Goal: Task Accomplishment & Management: Manage account settings

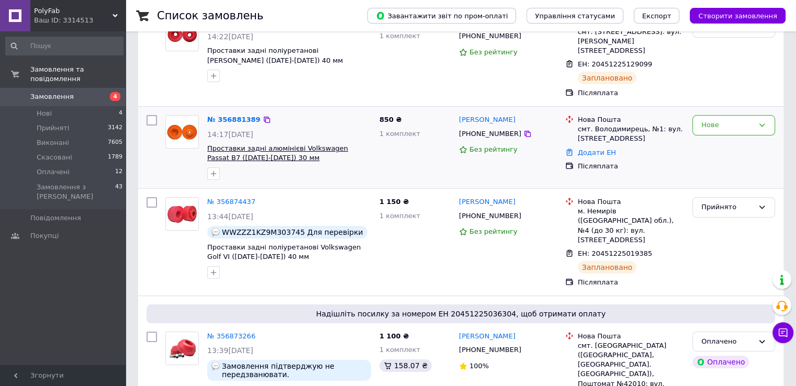
scroll to position [105, 0]
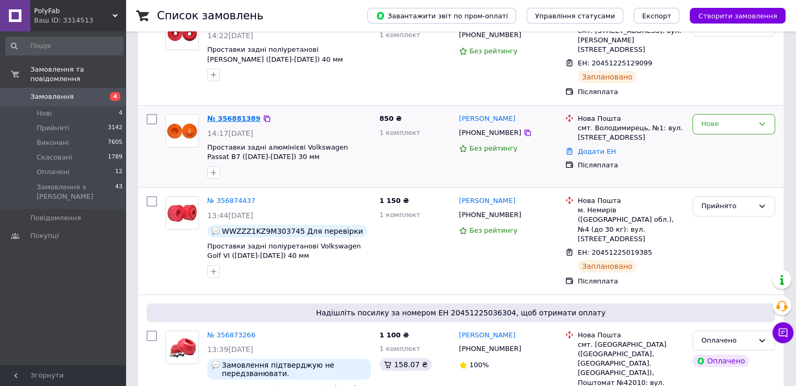
click at [228, 117] on link "№ 356881389" at bounding box center [233, 119] width 53 height 8
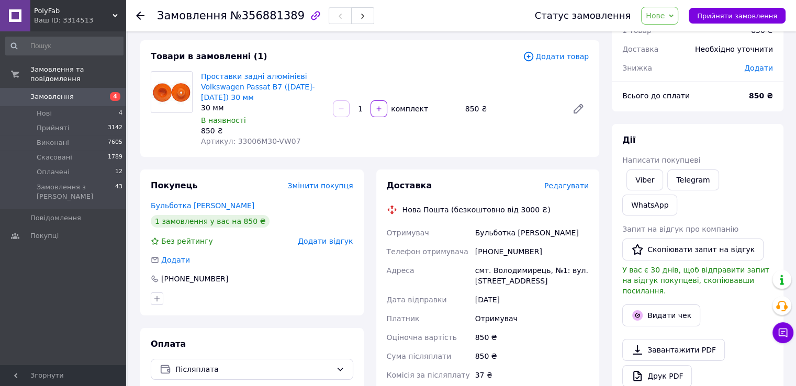
scroll to position [52, 0]
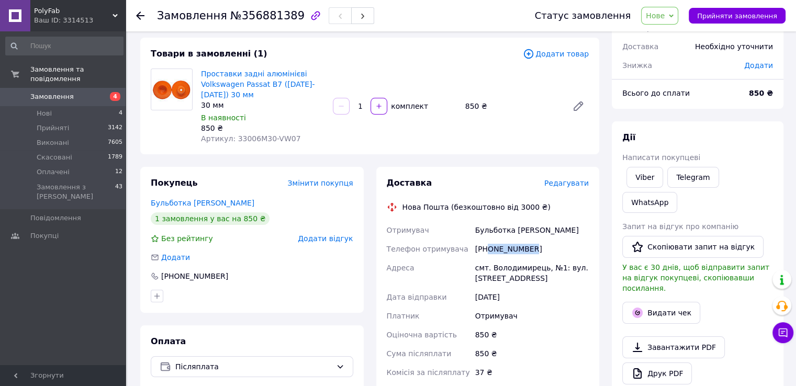
drag, startPoint x: 488, startPoint y: 246, endPoint x: 573, endPoint y: 248, distance: 85.3
click at [573, 248] on div "[PHONE_NUMBER]" at bounding box center [532, 249] width 118 height 19
copy div "0680159212"
drag, startPoint x: 201, startPoint y: 67, endPoint x: 218, endPoint y: 95, distance: 32.4
click at [218, 95] on div "Проставки задні алюмінієві Volkswagen Passat B7 ([DATE]-[DATE]) 30 мм 30 мм В н…" at bounding box center [263, 106] width 132 height 80
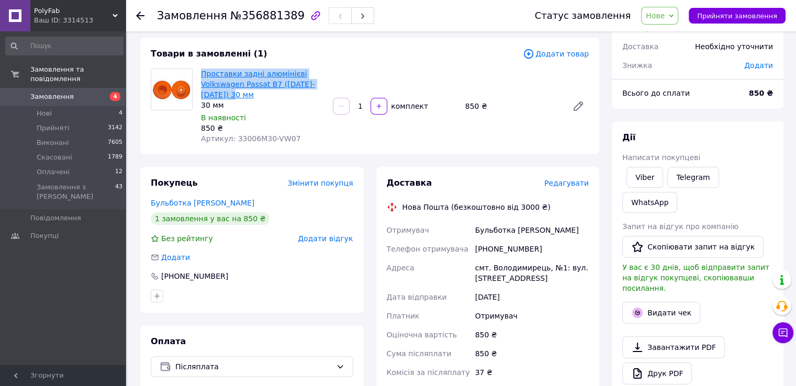
copy link "Проставки задні алюмінієві Volkswagen Passat B7 ([DATE]-[DATE]) 30 мм"
click at [44, 109] on span "Нові" at bounding box center [44, 113] width 15 height 9
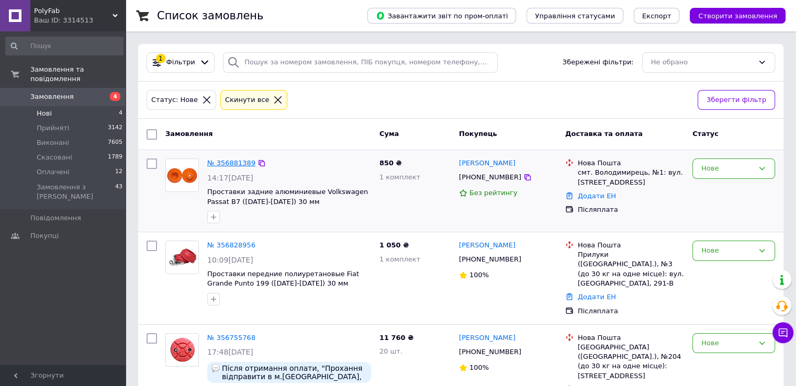
click at [230, 163] on link "№ 356881389" at bounding box center [231, 163] width 48 height 8
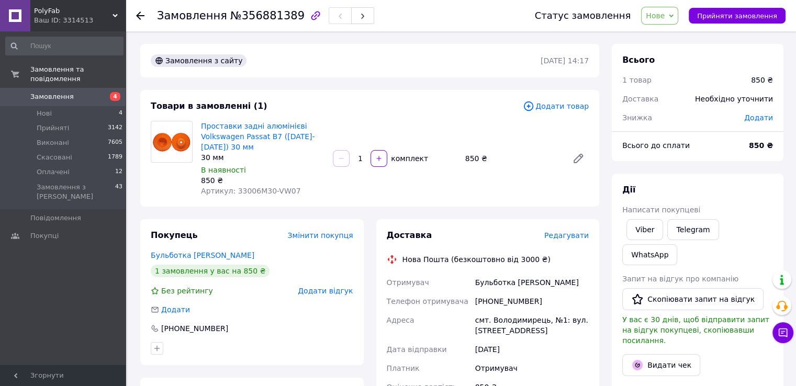
click at [673, 15] on icon at bounding box center [671, 15] width 5 height 3
click at [672, 67] on li "Скасовано" at bounding box center [665, 68] width 48 height 16
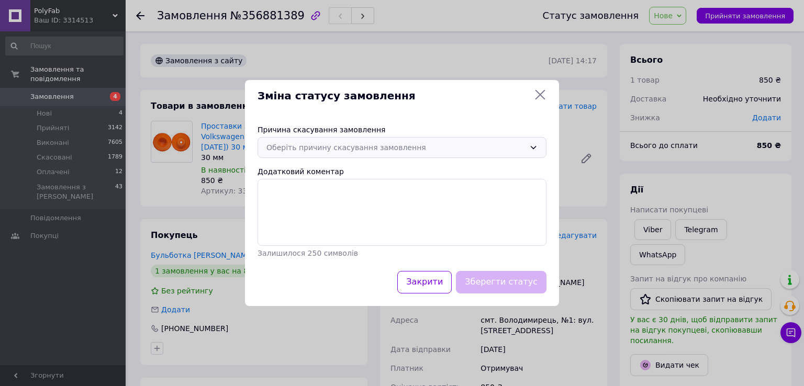
drag, startPoint x: 539, startPoint y: 144, endPoint x: 486, endPoint y: 157, distance: 54.9
click at [538, 144] on div "Оберіть причину скасування замовлення" at bounding box center [401, 147] width 289 height 21
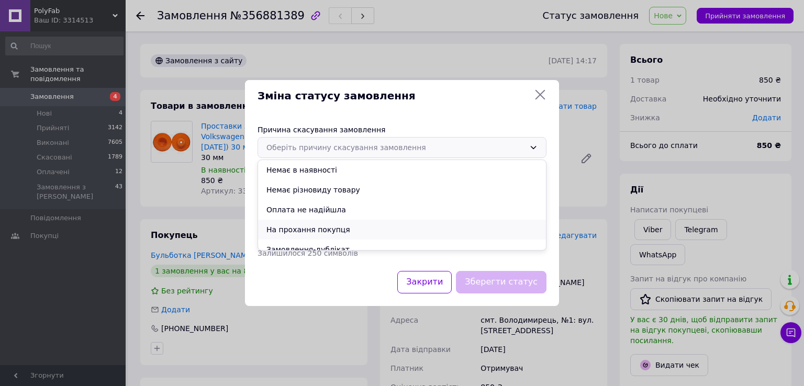
click at [299, 231] on li "На прохання покупця" at bounding box center [402, 230] width 288 height 20
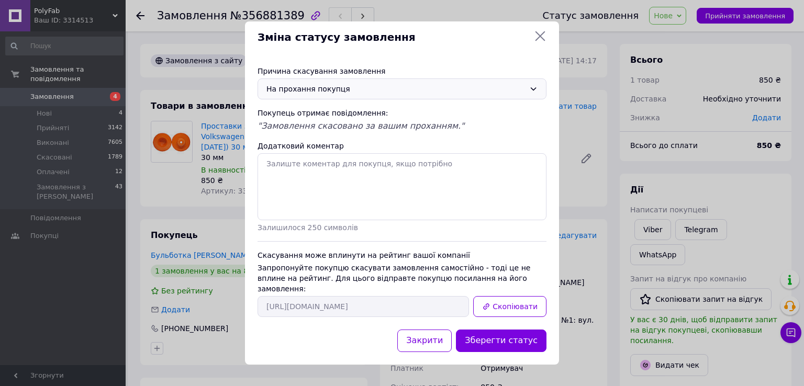
click at [499, 339] on button "Зберегти статус" at bounding box center [501, 341] width 91 height 22
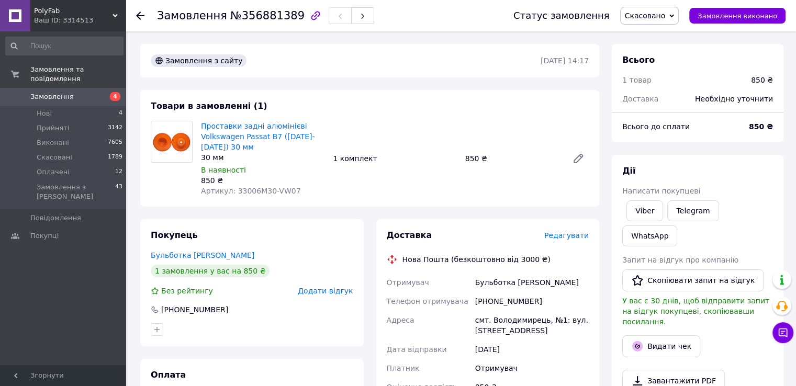
drag, startPoint x: 44, startPoint y: 99, endPoint x: 94, endPoint y: 24, distance: 90.6
click at [44, 109] on span "Нові" at bounding box center [44, 113] width 15 height 9
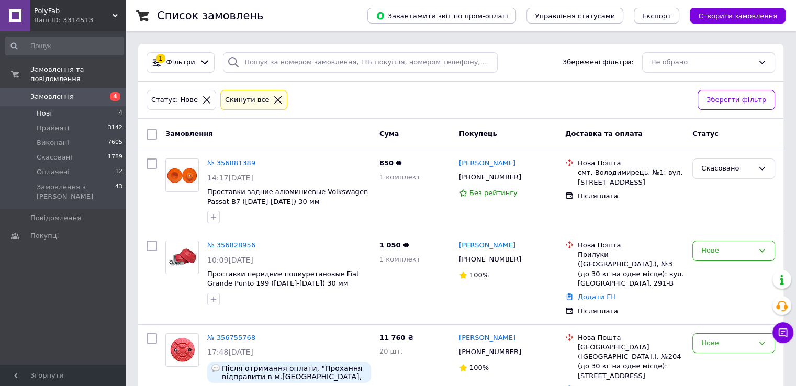
click at [40, 109] on span "Нові" at bounding box center [44, 113] width 15 height 9
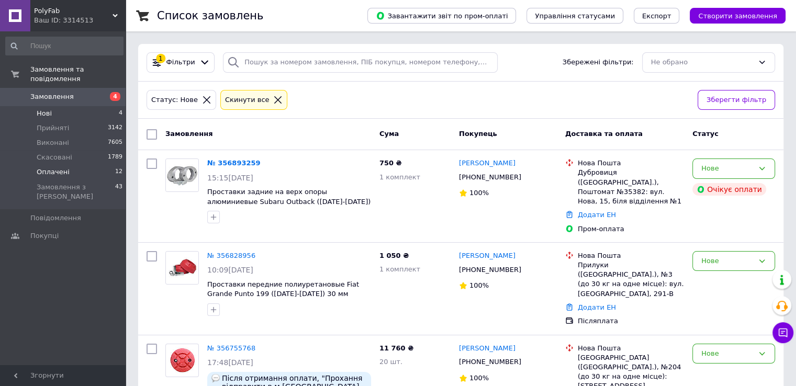
click at [47, 167] on span "Оплачені" at bounding box center [53, 171] width 33 height 9
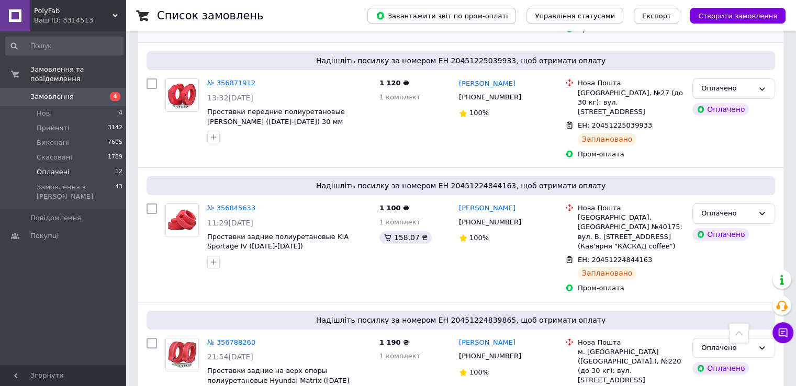
scroll to position [105, 0]
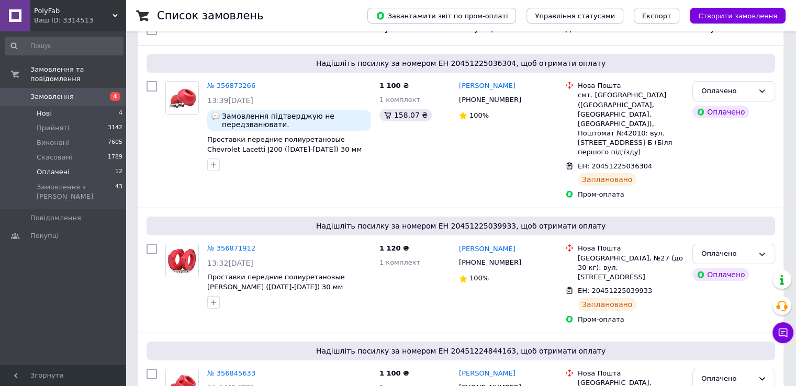
click at [52, 106] on li "Нові 4" at bounding box center [64, 113] width 129 height 15
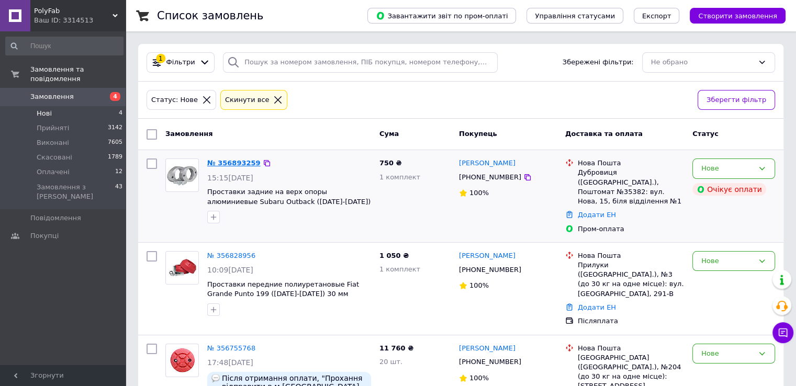
click at [241, 159] on link "№ 356893259" at bounding box center [233, 163] width 53 height 8
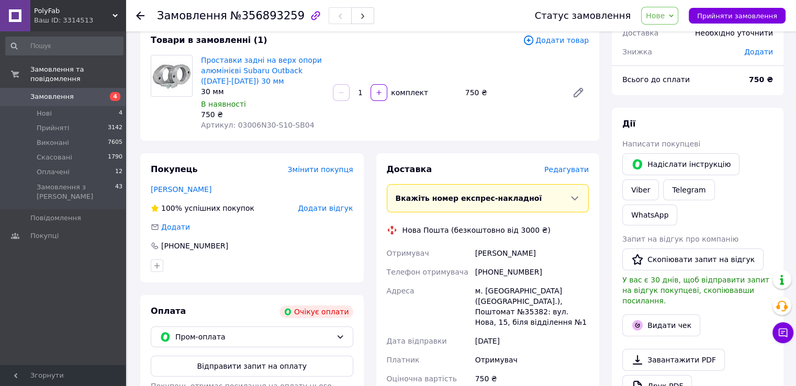
scroll to position [157, 0]
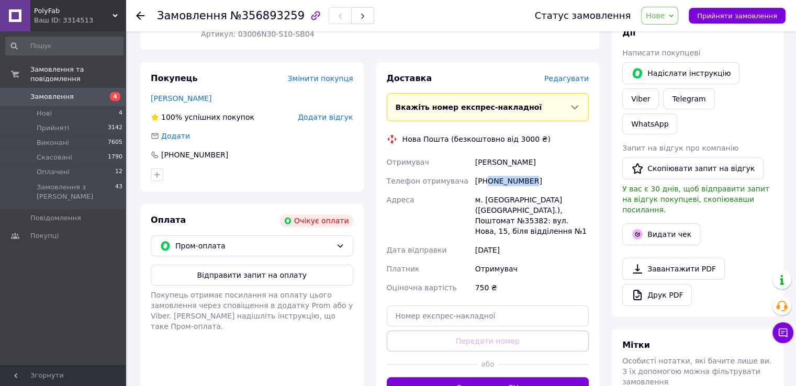
drag, startPoint x: 488, startPoint y: 179, endPoint x: 534, endPoint y: 181, distance: 46.1
click at [546, 180] on div "[PHONE_NUMBER]" at bounding box center [532, 181] width 118 height 19
copy div "0680328513"
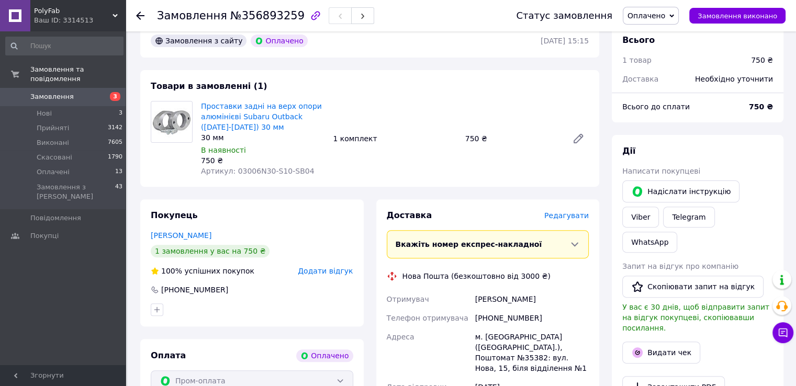
scroll to position [406, 0]
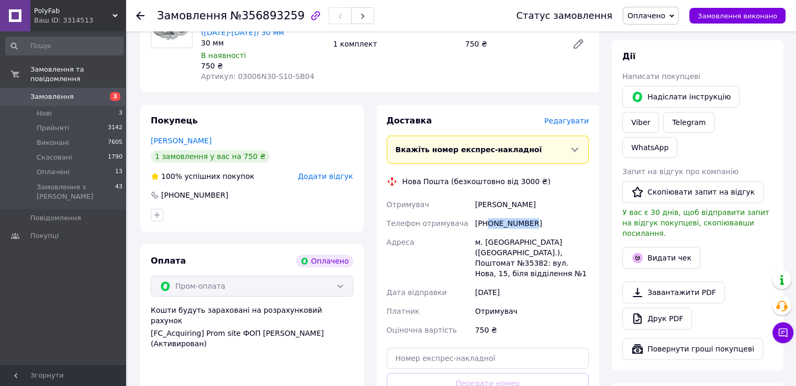
drag, startPoint x: 488, startPoint y: 222, endPoint x: 578, endPoint y: 224, distance: 90.5
click at [578, 224] on div "[PHONE_NUMBER]" at bounding box center [532, 223] width 118 height 19
copy div "0680328513"
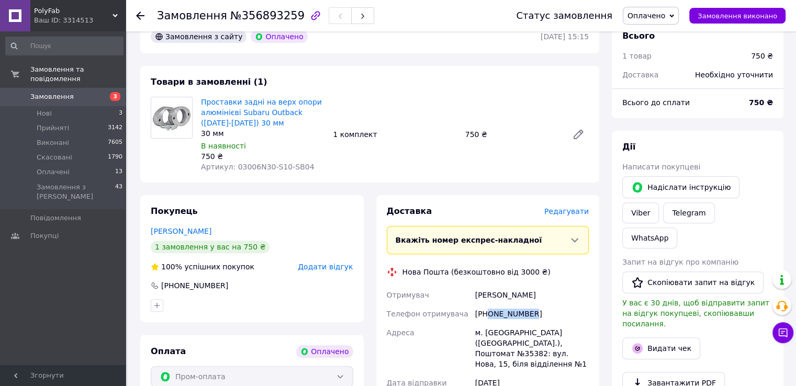
scroll to position [458, 0]
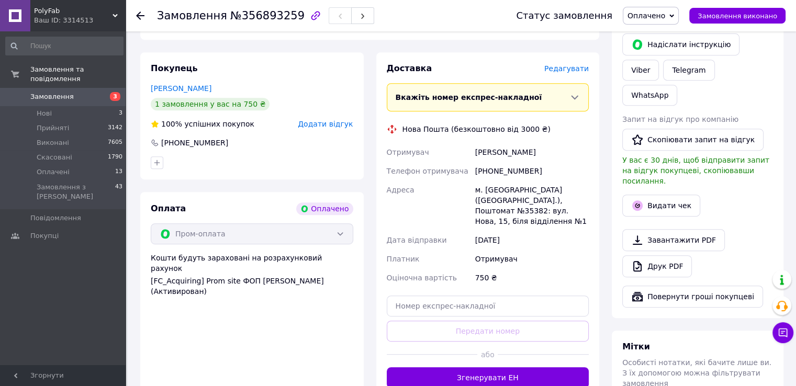
click at [478, 121] on div "Доставка Редагувати Вкажіть номер експрес-накладної Обов'язково введіть номер е…" at bounding box center [488, 225] width 202 height 325
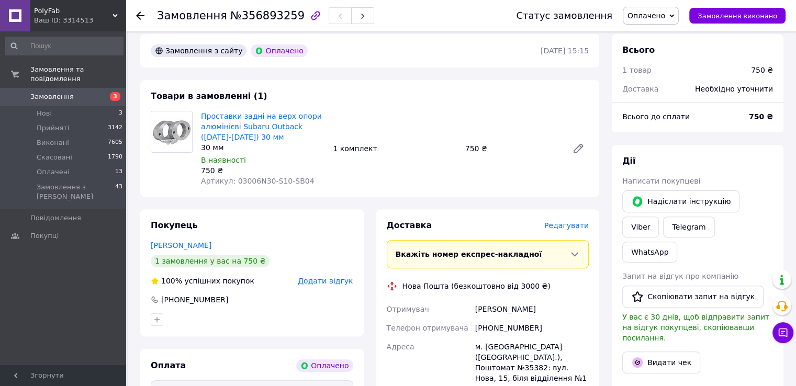
scroll to position [354, 0]
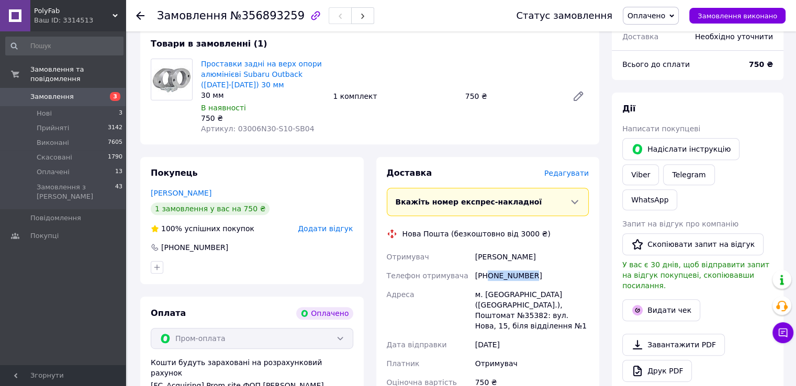
drag, startPoint x: 494, startPoint y: 276, endPoint x: 540, endPoint y: 277, distance: 46.1
click at [540, 277] on div "[PHONE_NUMBER]" at bounding box center [532, 275] width 118 height 19
copy div "0680328513"
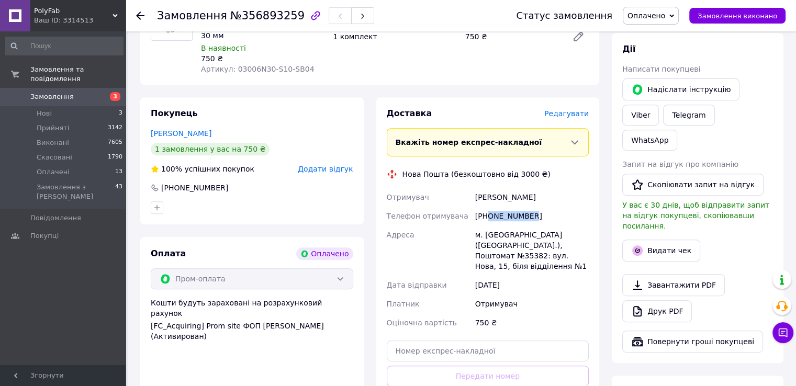
scroll to position [458, 0]
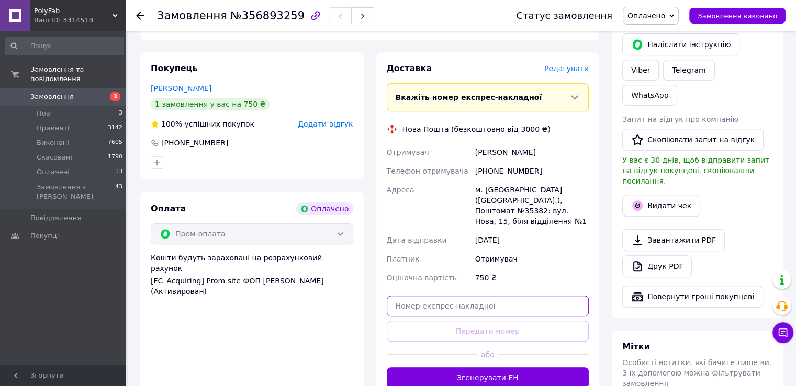
click at [412, 296] on input "text" at bounding box center [488, 306] width 202 height 21
paste input "20451225160342"
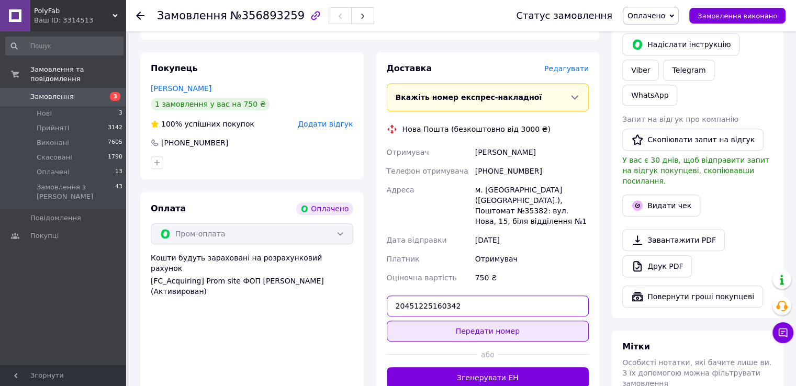
type input "20451225160342"
click at [480, 321] on button "Передати номер" at bounding box center [488, 331] width 202 height 21
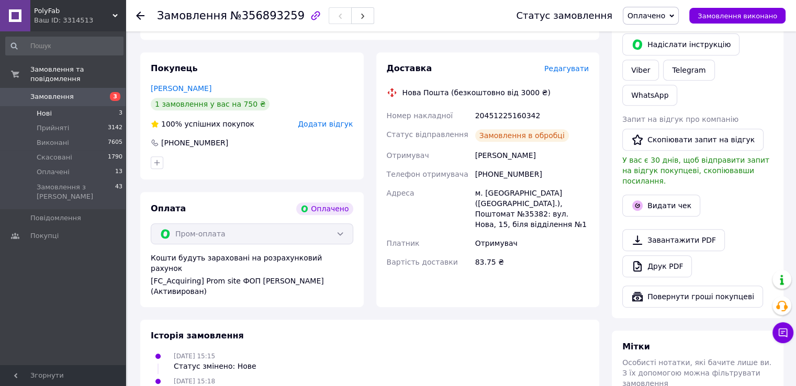
click at [46, 109] on span "Нові" at bounding box center [44, 113] width 15 height 9
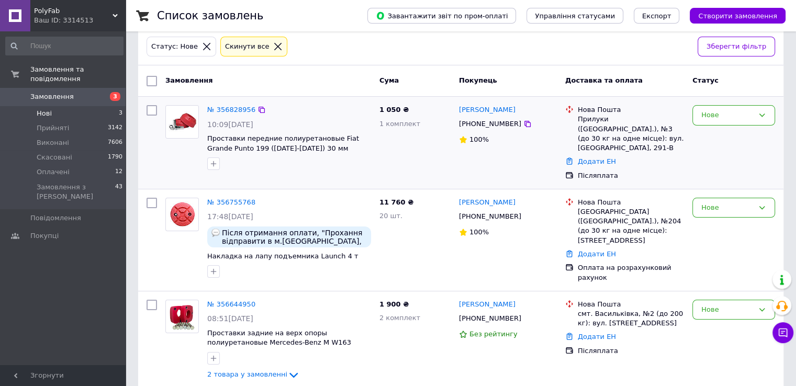
scroll to position [54, 0]
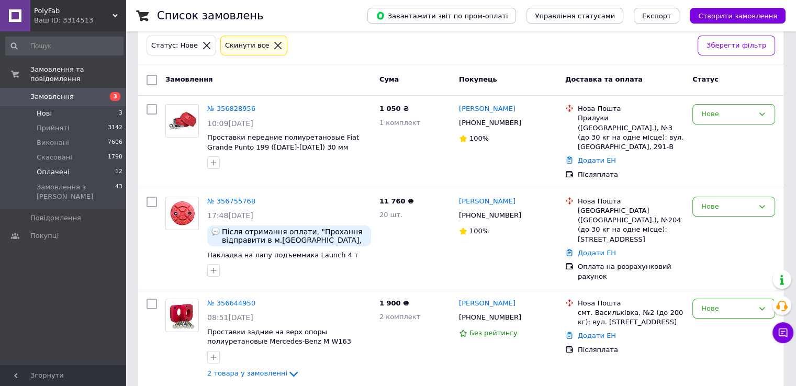
click at [50, 167] on span "Оплачені" at bounding box center [53, 171] width 33 height 9
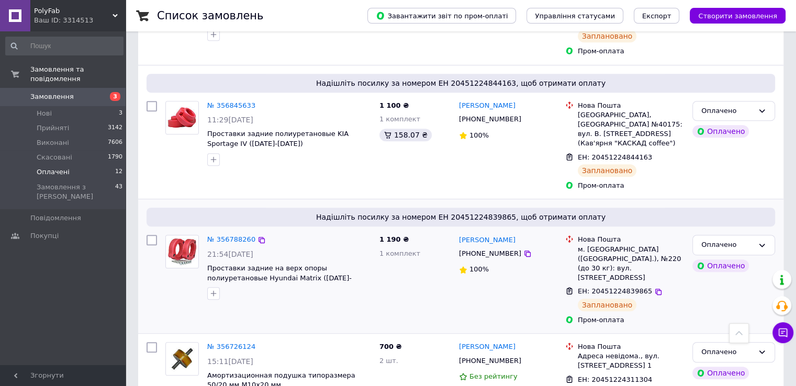
scroll to position [628, 0]
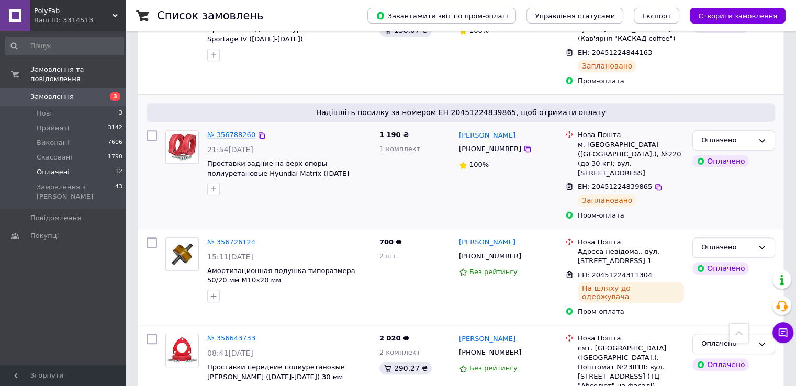
click at [222, 131] on link "№ 356788260" at bounding box center [231, 135] width 48 height 8
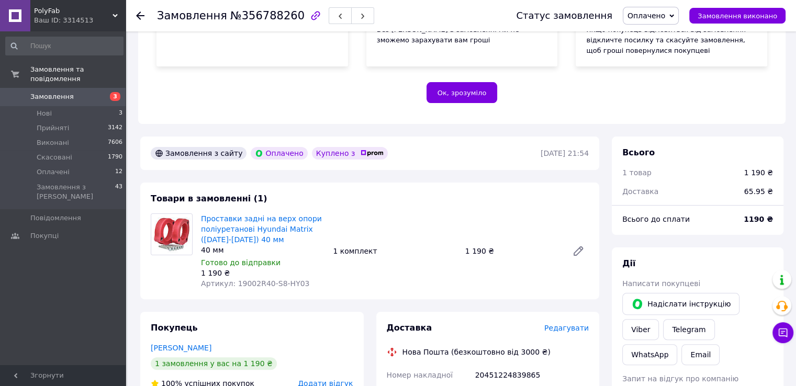
scroll to position [243, 0]
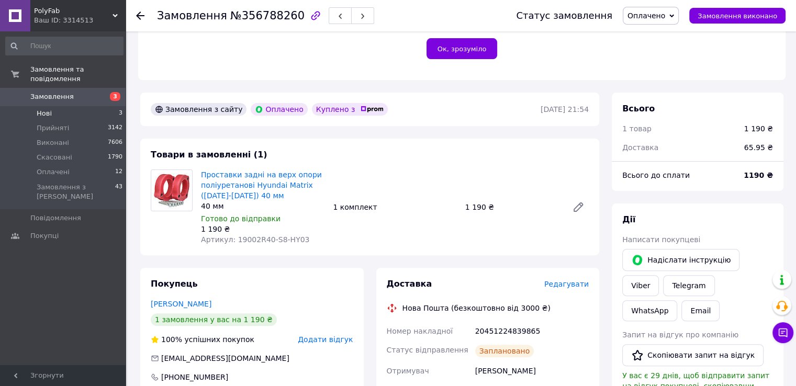
click at [43, 109] on span "Нові" at bounding box center [44, 113] width 15 height 9
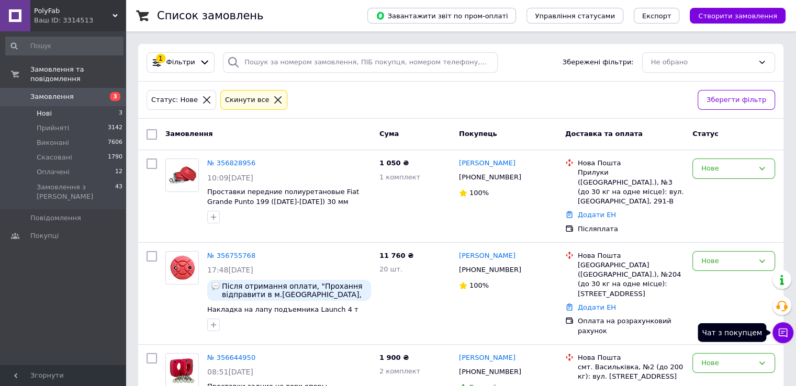
click at [785, 334] on icon at bounding box center [783, 333] width 10 height 10
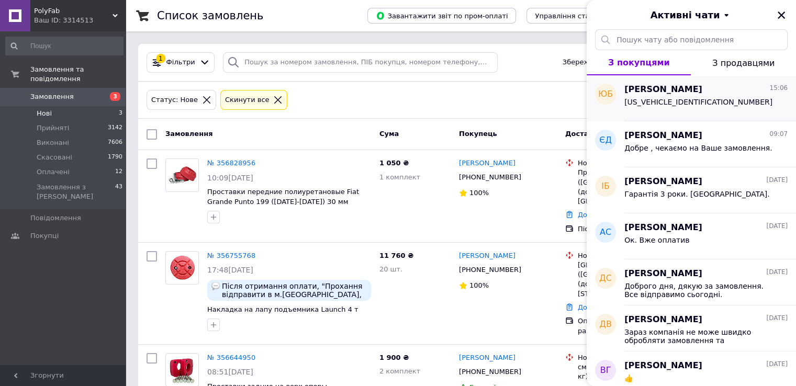
click at [702, 104] on div "JHLRD1750WC256479" at bounding box center [705, 104] width 163 height 17
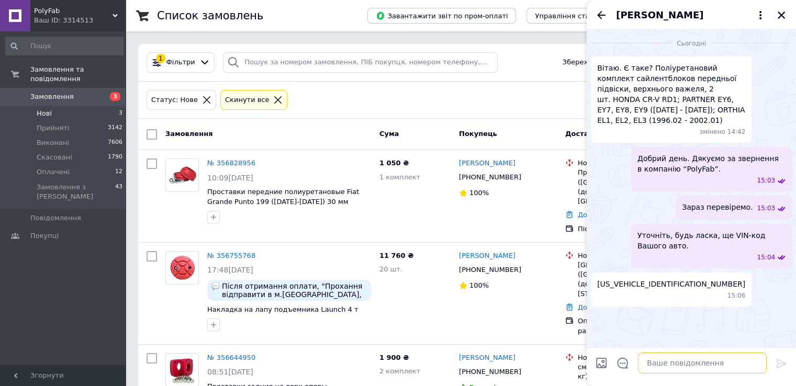
paste textarea "Поліуретановий сайлентблок верхнього важеля Honda CR-V 1 gen. (RD1–RD3) Сумісні…"
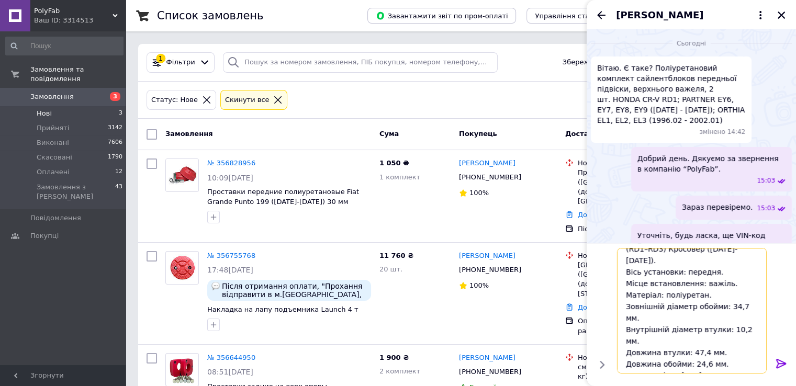
scroll to position [57, 0]
type textarea "Поліуретановий сайлентблок верхнього важеля Honda CR-V 1 gen. (RD1–RD3) Сумісні…"
click at [782, 363] on icon at bounding box center [781, 363] width 13 height 13
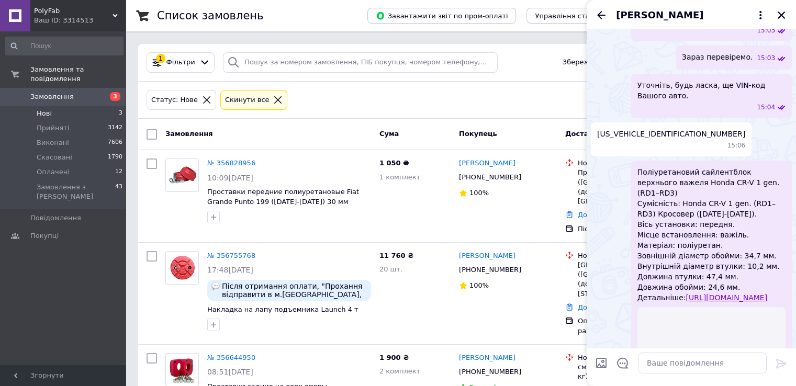
scroll to position [141, 0]
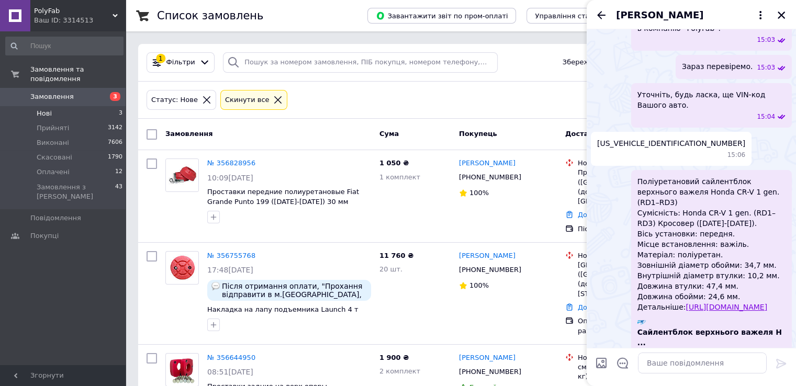
click at [49, 109] on span "Нові" at bounding box center [44, 113] width 15 height 9
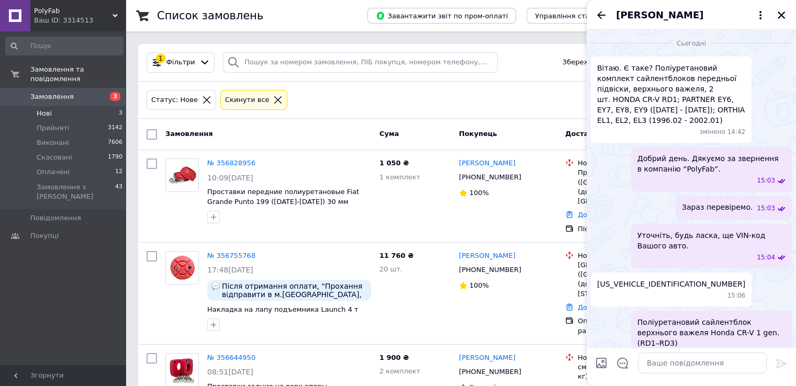
click at [783, 15] on icon "Закрити" at bounding box center [780, 14] width 9 height 9
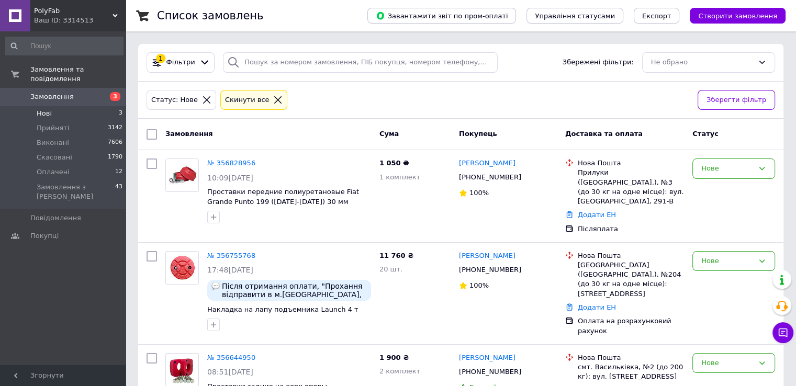
click at [47, 109] on span "Нові" at bounding box center [44, 113] width 15 height 9
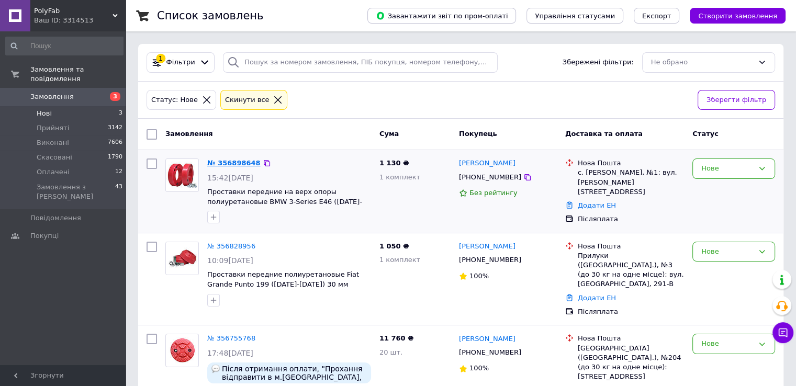
click at [236, 161] on link "№ 356898648" at bounding box center [233, 163] width 53 height 8
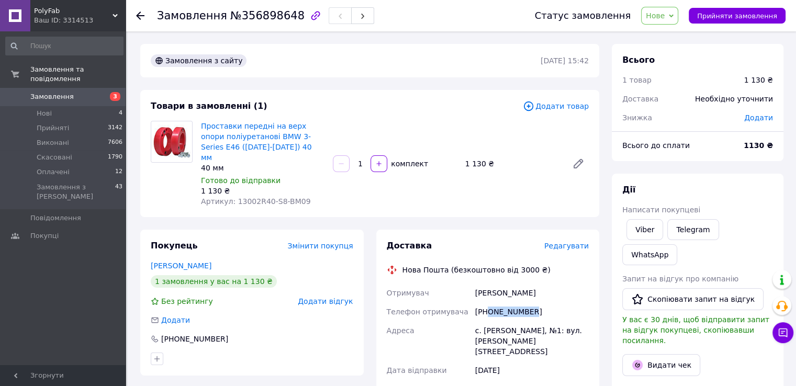
drag, startPoint x: 489, startPoint y: 298, endPoint x: 543, endPoint y: 298, distance: 53.9
click at [543, 302] on div "+380665965833" at bounding box center [532, 311] width 118 height 19
copy div "0665965833"
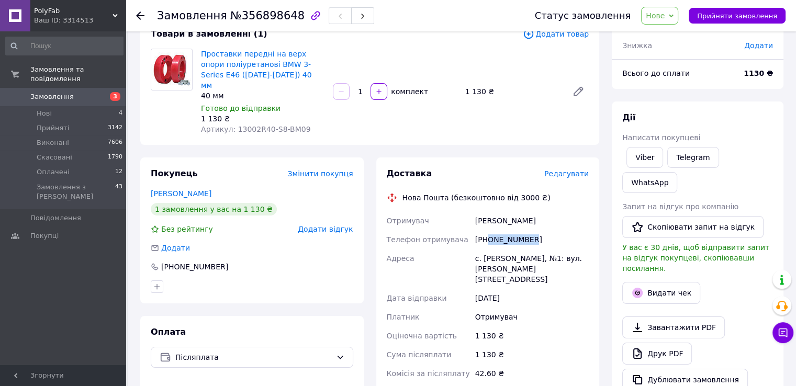
scroll to position [209, 0]
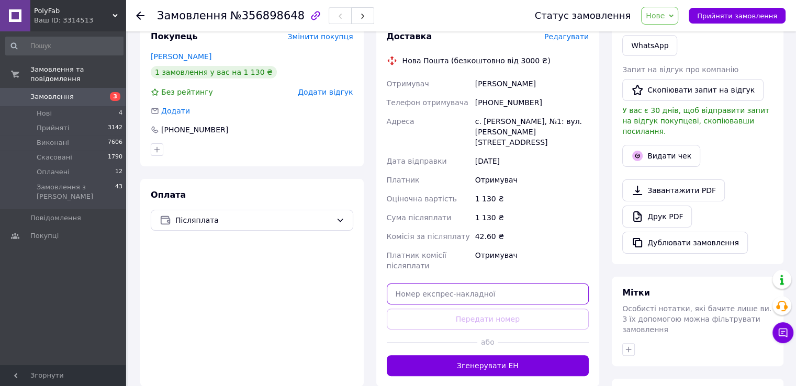
click at [416, 284] on input "text" at bounding box center [488, 294] width 202 height 21
paste input "20451225192588"
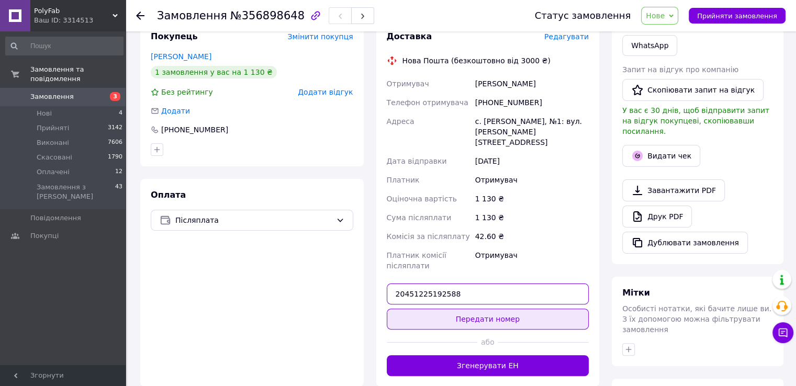
type input "20451225192588"
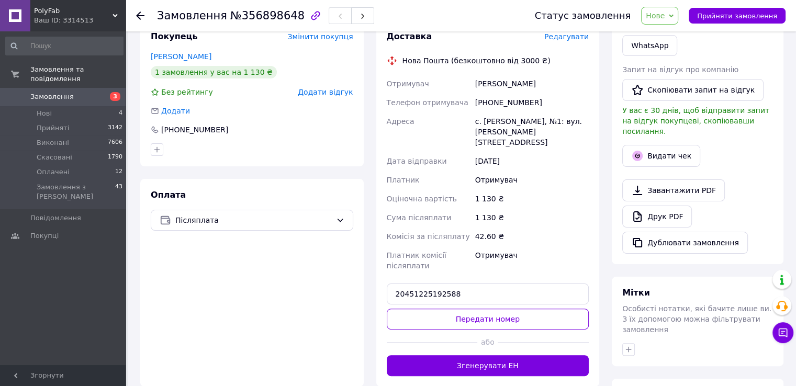
drag, startPoint x: 506, startPoint y: 303, endPoint x: 565, endPoint y: 242, distance: 85.1
click at [507, 309] on button "Передати номер" at bounding box center [488, 319] width 202 height 21
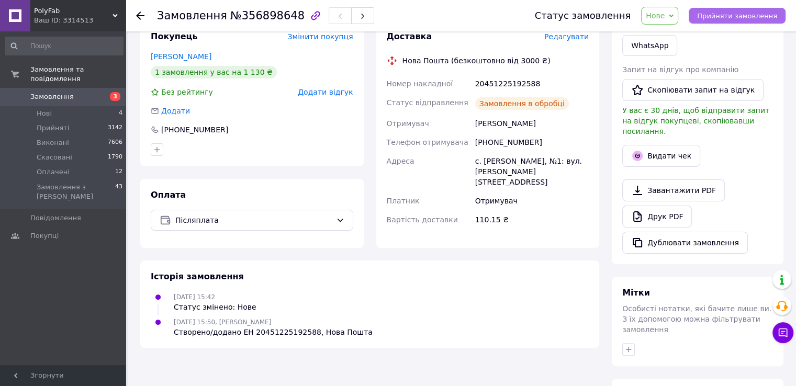
click at [734, 15] on span "Прийняти замовлення" at bounding box center [737, 16] width 80 height 8
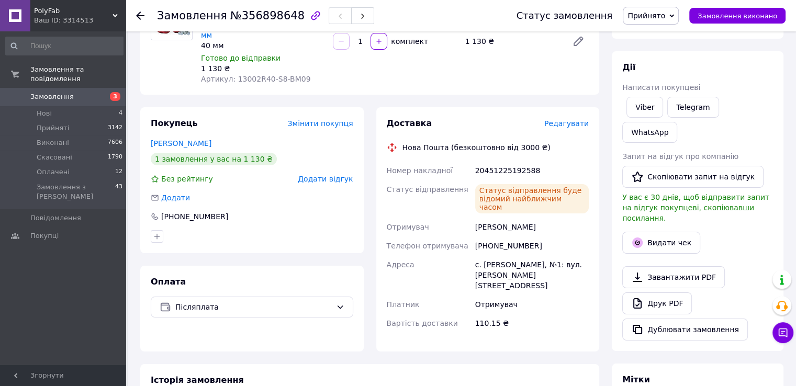
scroll to position [0, 0]
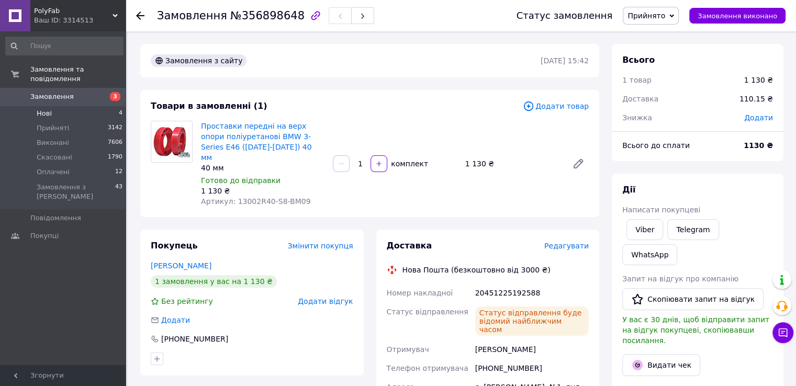
click at [36, 106] on li "Нові 4" at bounding box center [64, 113] width 129 height 15
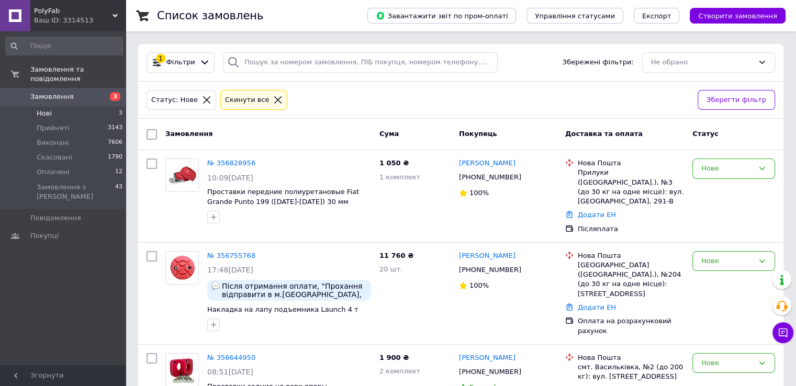
click at [41, 109] on span "Нові" at bounding box center [44, 113] width 15 height 9
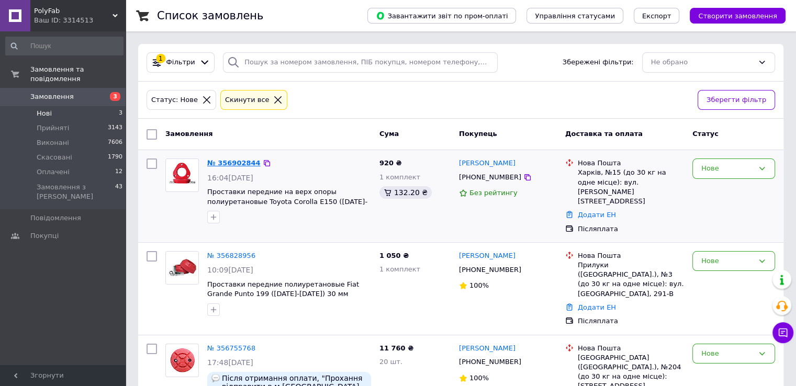
click at [239, 159] on link "№ 356902844" at bounding box center [233, 163] width 53 height 8
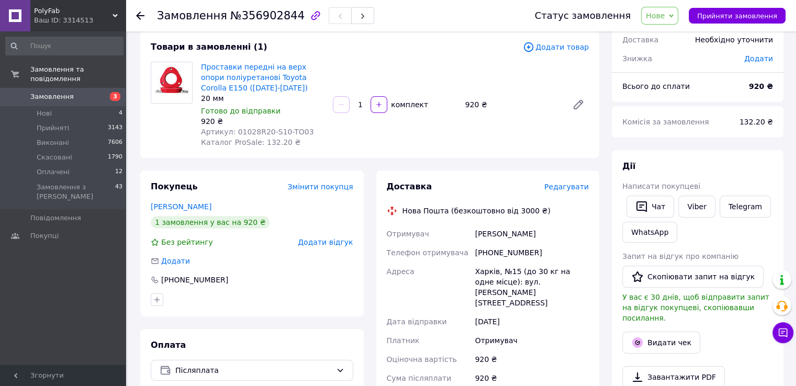
scroll to position [105, 0]
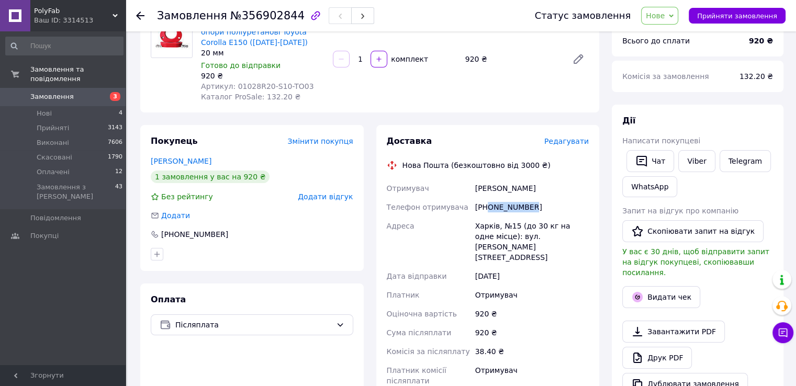
drag, startPoint x: 489, startPoint y: 207, endPoint x: 528, endPoint y: 205, distance: 38.8
click at [531, 203] on div "+380501032391" at bounding box center [532, 207] width 118 height 19
copy div "0501032391"
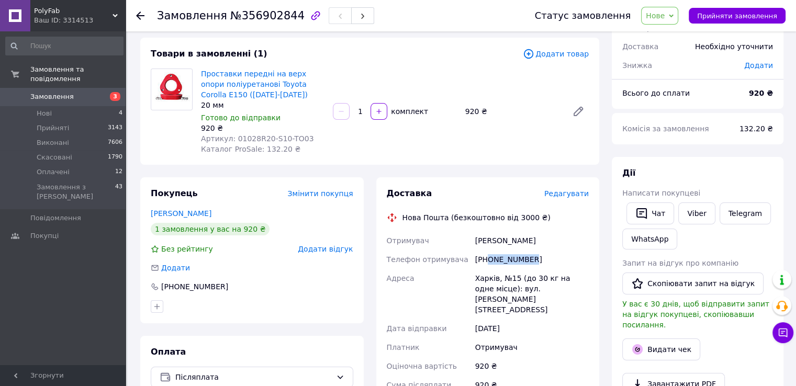
copy div "0501032391"
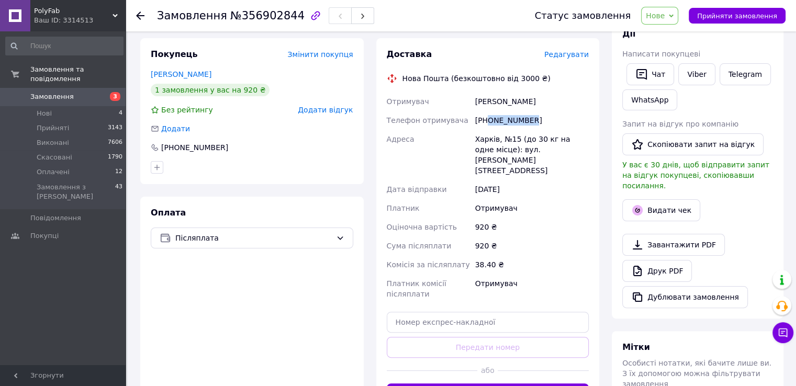
scroll to position [209, 0]
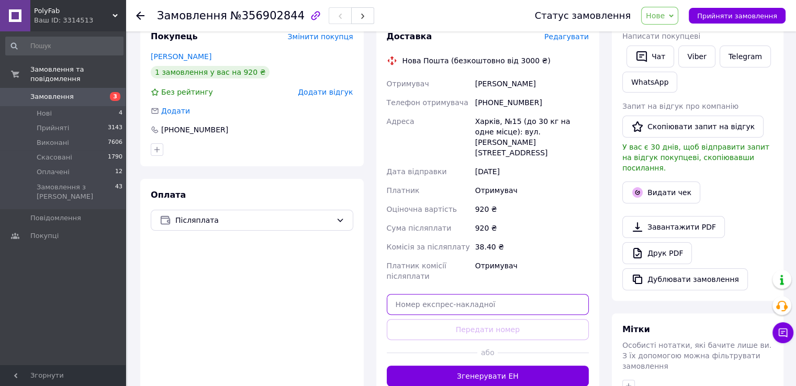
click at [411, 294] on input "text" at bounding box center [488, 304] width 202 height 21
paste input "20451225237005"
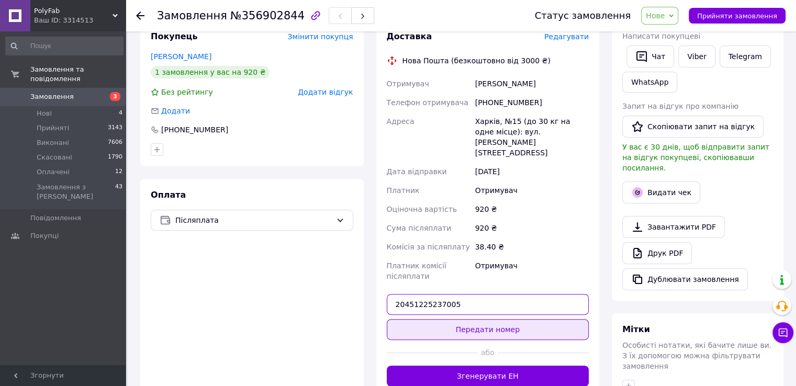
type input "20451225237005"
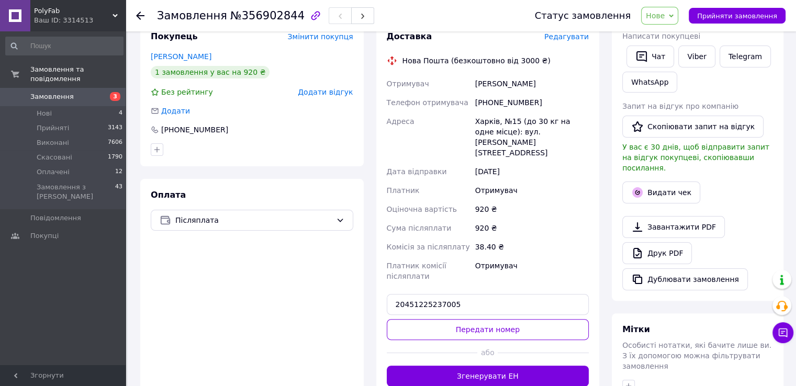
drag, startPoint x: 480, startPoint y: 310, endPoint x: 497, endPoint y: 284, distance: 31.8
click at [479, 319] on button "Передати номер" at bounding box center [488, 329] width 202 height 21
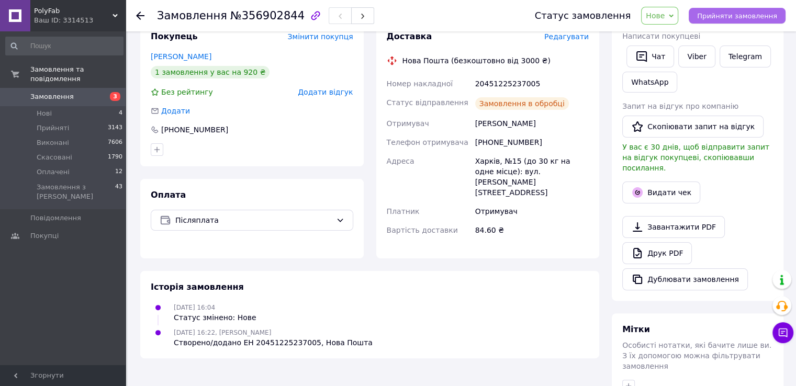
click at [739, 17] on span "Прийняти замовлення" at bounding box center [737, 16] width 80 height 8
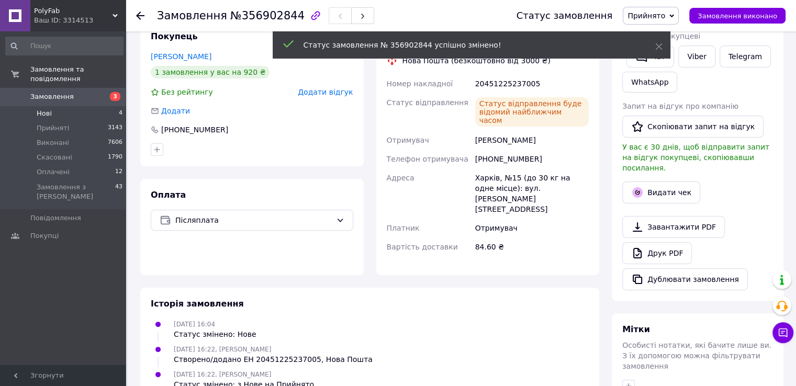
click at [40, 109] on span "Нові" at bounding box center [44, 113] width 15 height 9
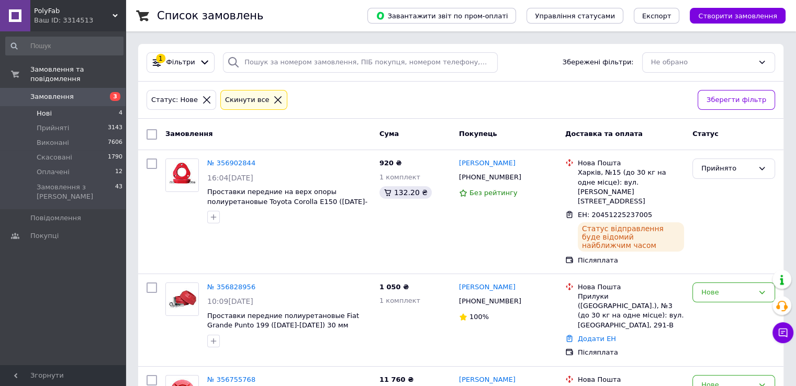
click at [49, 109] on span "Нові" at bounding box center [44, 113] width 15 height 9
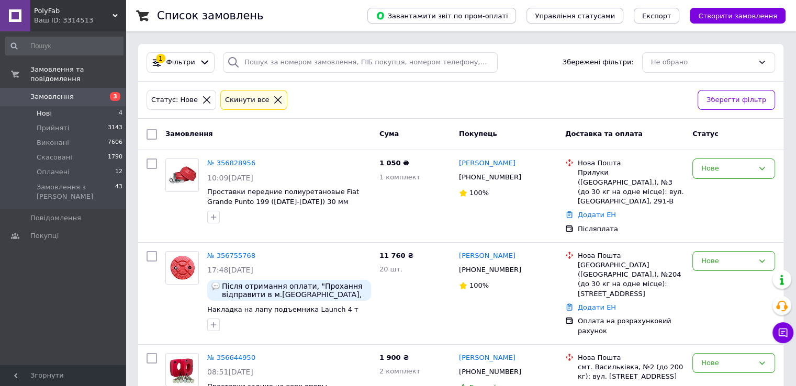
scroll to position [54, 0]
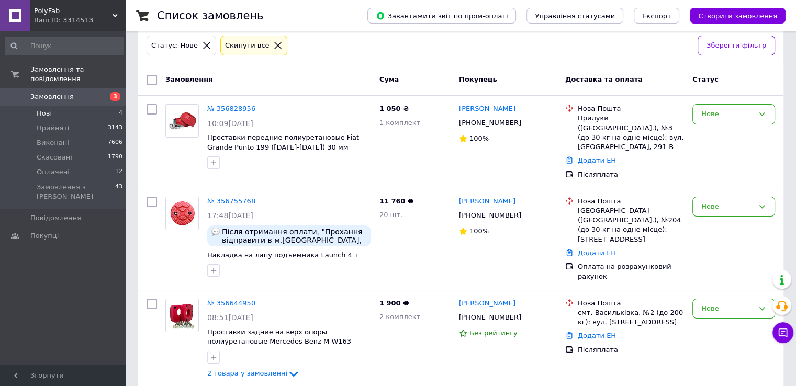
click at [50, 106] on li "Нові 4" at bounding box center [64, 113] width 129 height 15
click at [50, 109] on span "Нові" at bounding box center [44, 113] width 15 height 9
click at [523, 313] on icon at bounding box center [527, 317] width 8 height 8
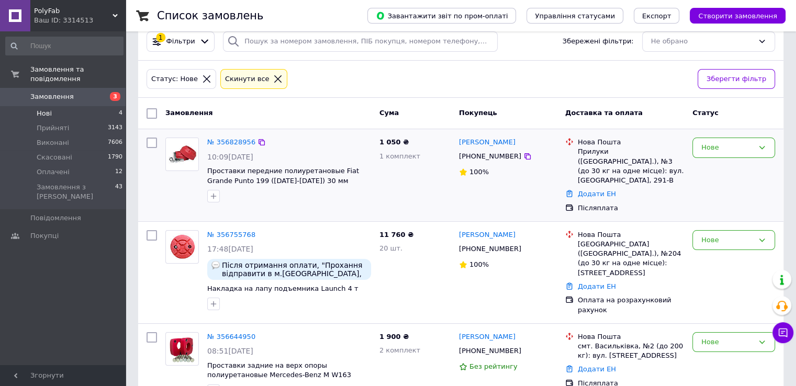
scroll to position [2, 0]
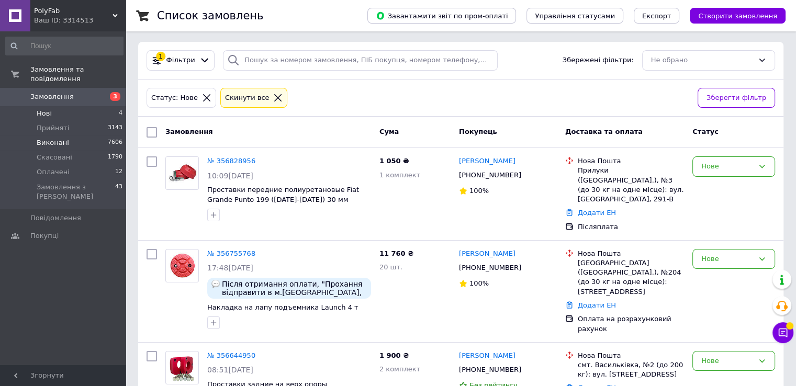
click at [50, 138] on span "Виконані" at bounding box center [53, 142] width 32 height 9
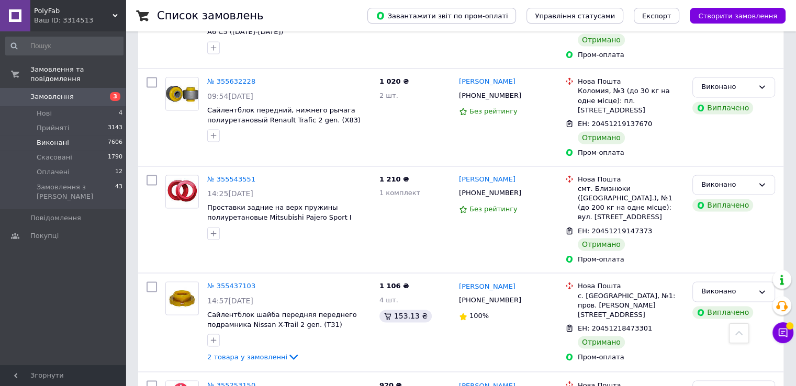
scroll to position [1706, 0]
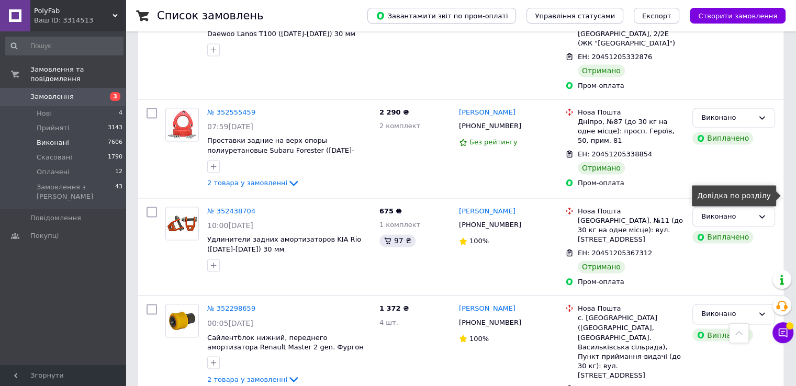
scroll to position [1725, 0]
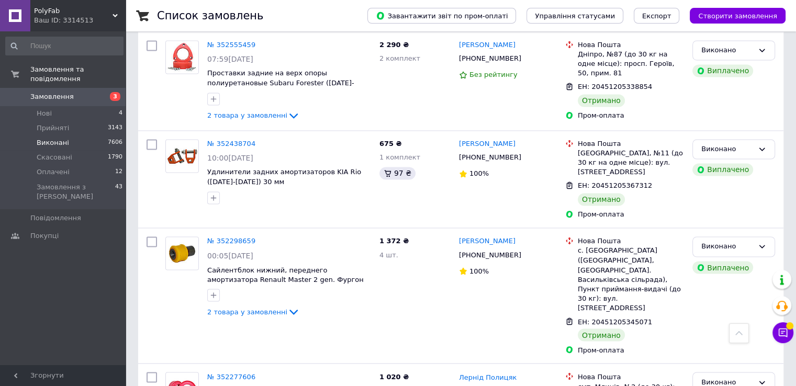
drag, startPoint x: 208, startPoint y: 365, endPoint x: 209, endPoint y: 359, distance: 5.3
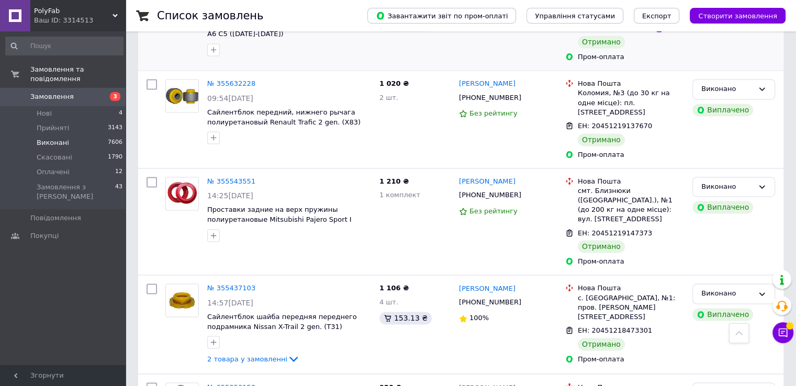
scroll to position [1706, 0]
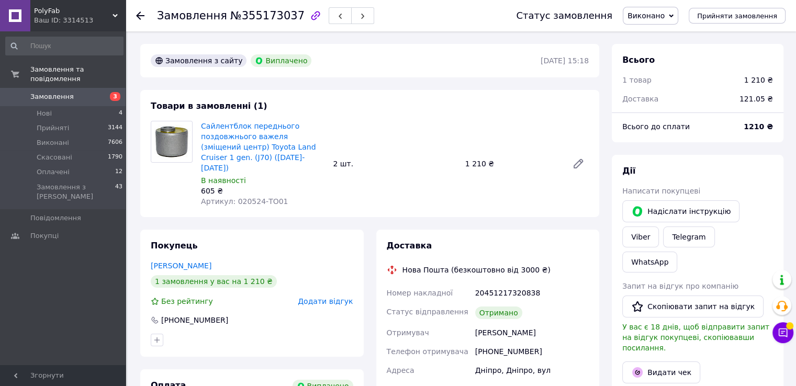
scroll to position [105, 0]
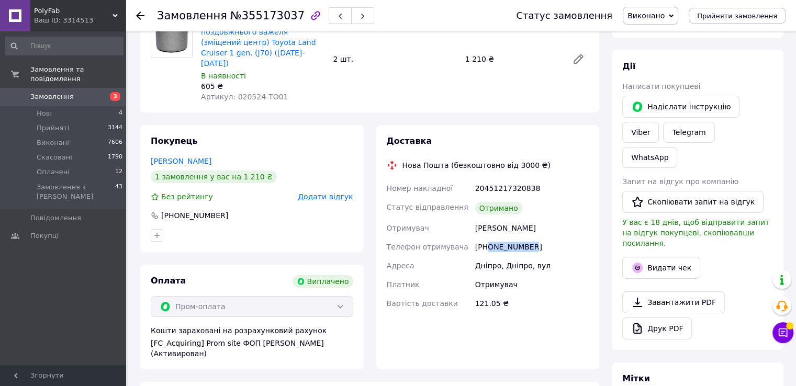
drag, startPoint x: 488, startPoint y: 236, endPoint x: 556, endPoint y: 239, distance: 68.6
click at [557, 240] on div "+380675655252" at bounding box center [532, 247] width 118 height 19
copy div "0675655252"
drag, startPoint x: 532, startPoint y: 176, endPoint x: 474, endPoint y: 172, distance: 57.7
click at [474, 179] on div "20451217320838" at bounding box center [532, 188] width 118 height 19
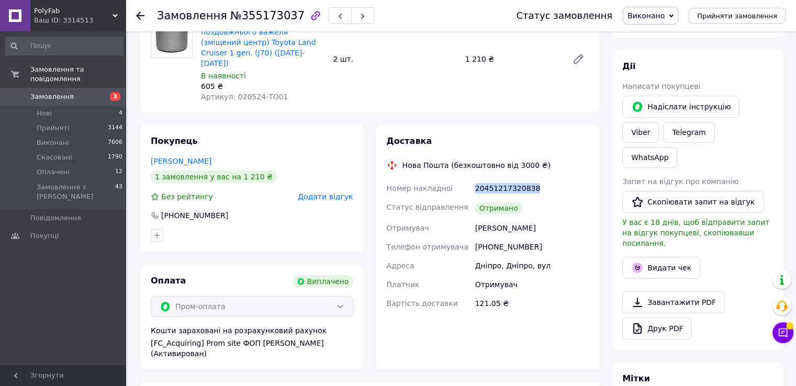
copy div "20451217320838"
click at [46, 109] on span "Нові" at bounding box center [44, 113] width 15 height 9
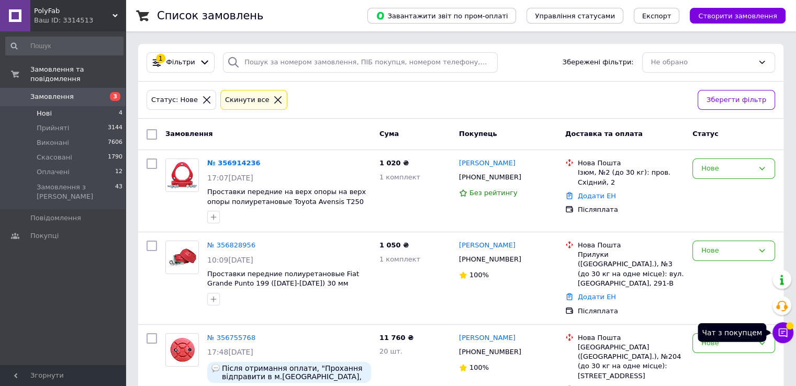
click at [787, 331] on icon at bounding box center [783, 333] width 9 height 9
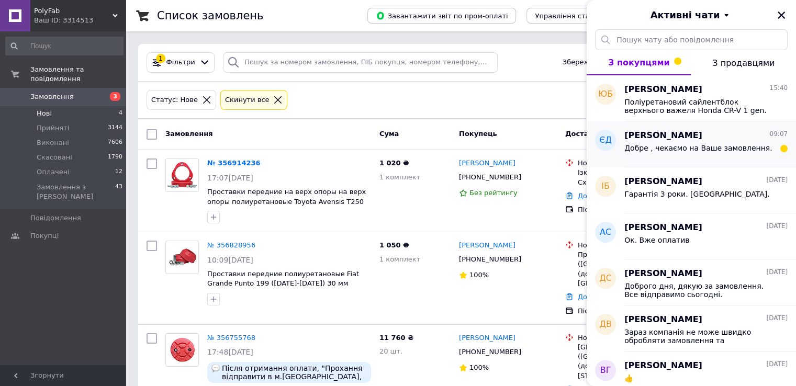
click at [695, 151] on span "Добре , чекаємо на Ваше замовлення." at bounding box center [698, 148] width 148 height 8
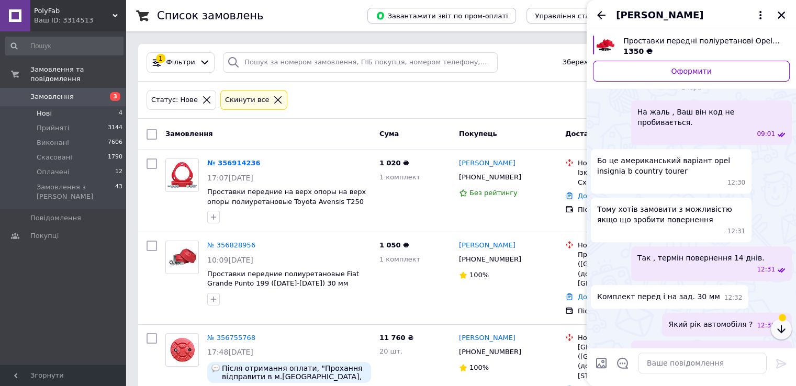
click at [783, 331] on icon "button" at bounding box center [781, 329] width 8 height 8
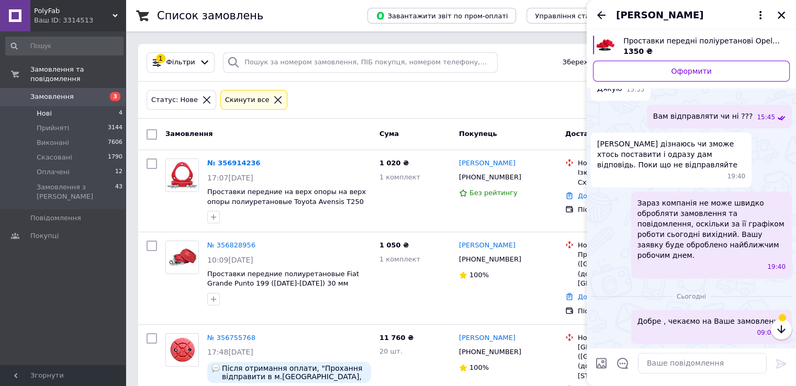
scroll to position [1652, 0]
click at [781, 329] on icon "button" at bounding box center [781, 329] width 8 height 8
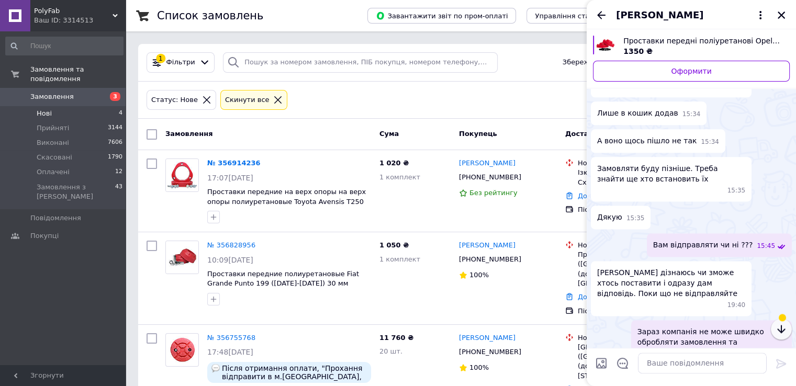
click at [779, 330] on icon "button" at bounding box center [781, 329] width 8 height 8
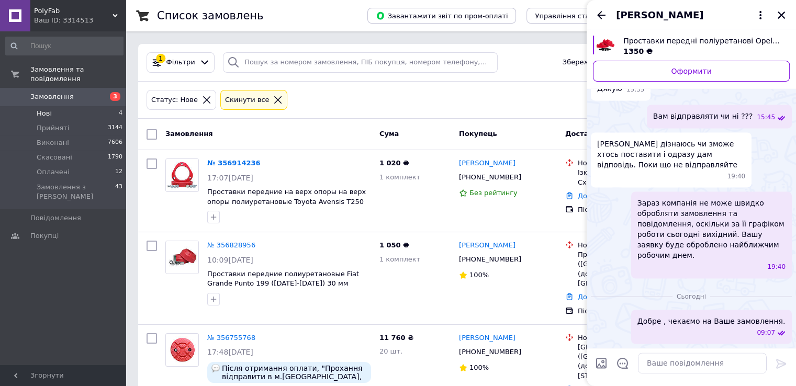
drag, startPoint x: 779, startPoint y: 14, endPoint x: 769, endPoint y: 22, distance: 13.0
click at [779, 14] on icon "Закрити" at bounding box center [780, 14] width 9 height 9
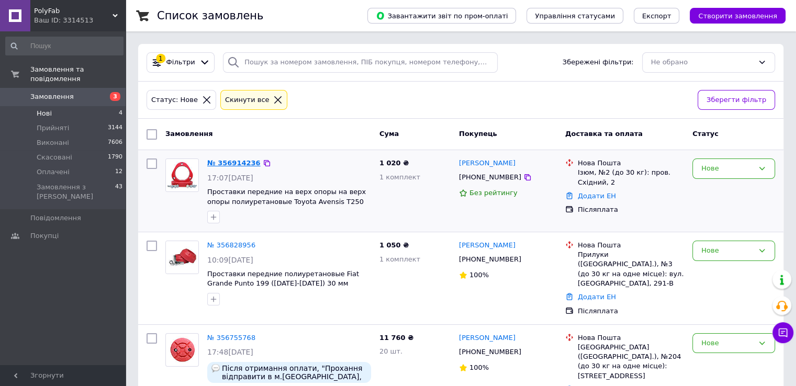
click at [234, 159] on link "№ 356914236" at bounding box center [233, 163] width 53 height 8
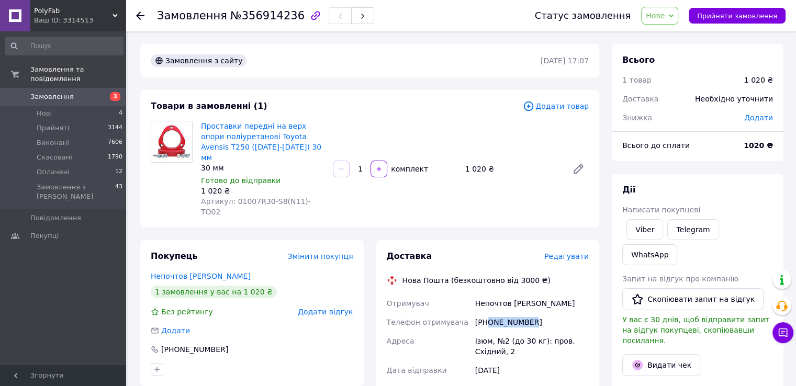
drag, startPoint x: 489, startPoint y: 298, endPoint x: 549, endPoint y: 305, distance: 60.0
click at [549, 313] on div "+380673774225" at bounding box center [532, 322] width 118 height 19
copy div "0673774225"
click at [52, 167] on span "Оплачені" at bounding box center [53, 171] width 33 height 9
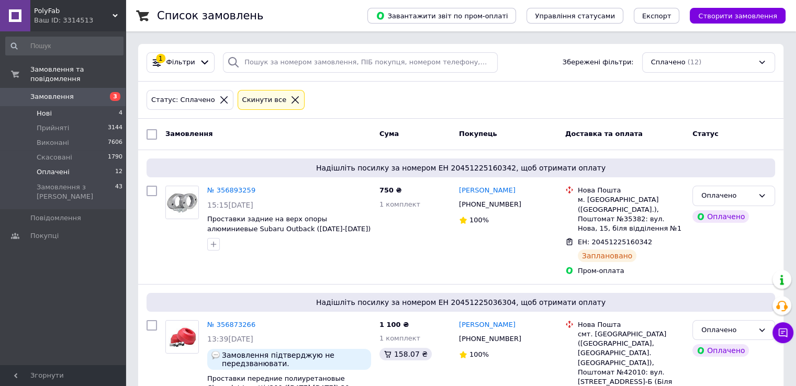
click at [44, 109] on span "Нові" at bounding box center [44, 113] width 15 height 9
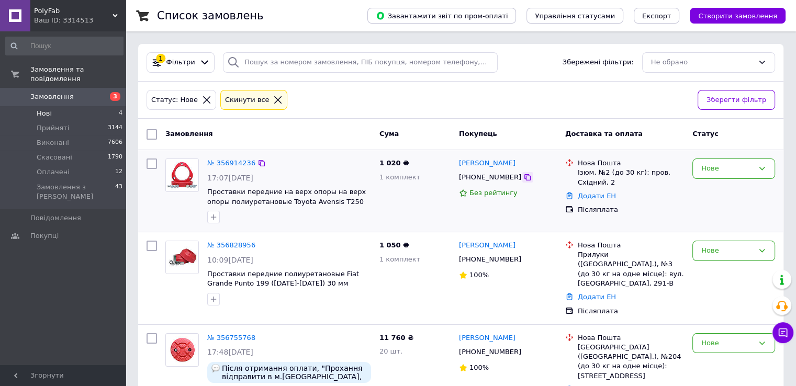
click at [523, 177] on icon at bounding box center [527, 177] width 8 height 8
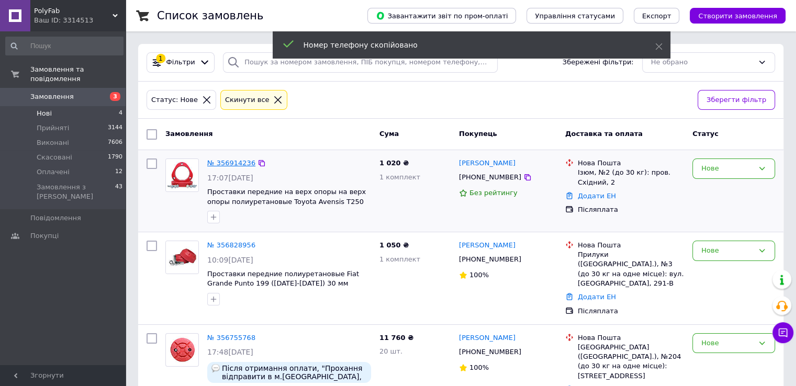
click at [221, 161] on link "№ 356914236" at bounding box center [231, 163] width 48 height 8
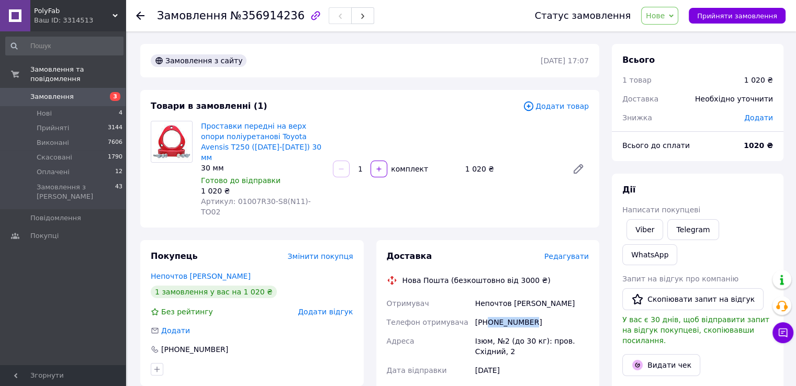
drag, startPoint x: 487, startPoint y: 300, endPoint x: 551, endPoint y: 302, distance: 63.9
click at [551, 313] on div "+380673774225" at bounding box center [532, 322] width 118 height 19
copy div "0673774225"
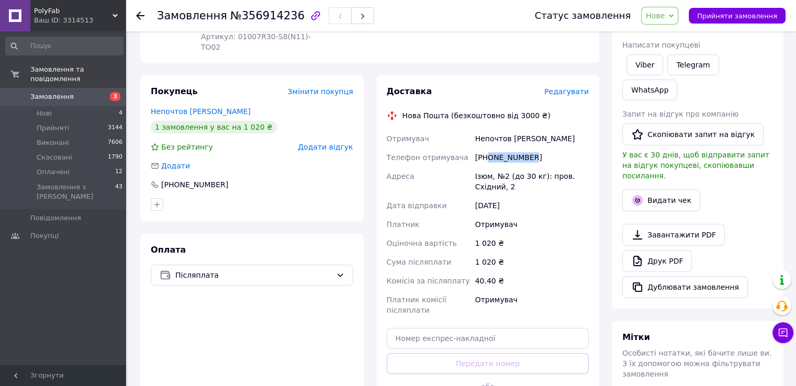
scroll to position [262, 0]
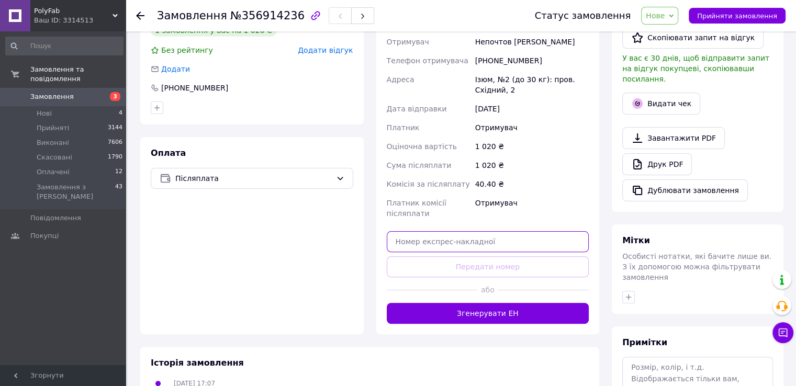
click at [406, 231] on input "text" at bounding box center [488, 241] width 202 height 21
paste input "20451225342044"
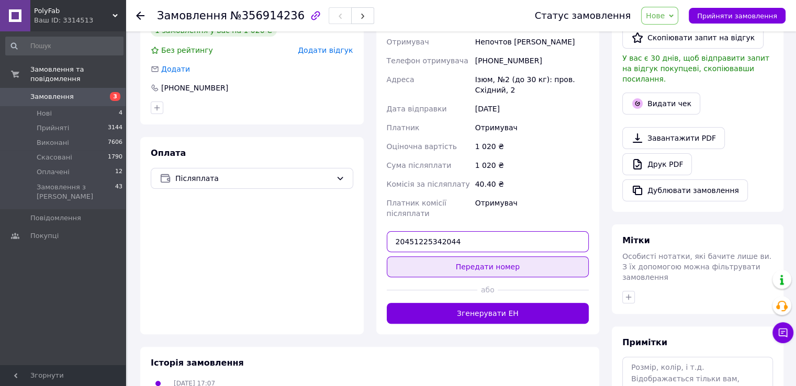
type input "20451225342044"
click at [466, 256] on button "Передати номер" at bounding box center [488, 266] width 202 height 21
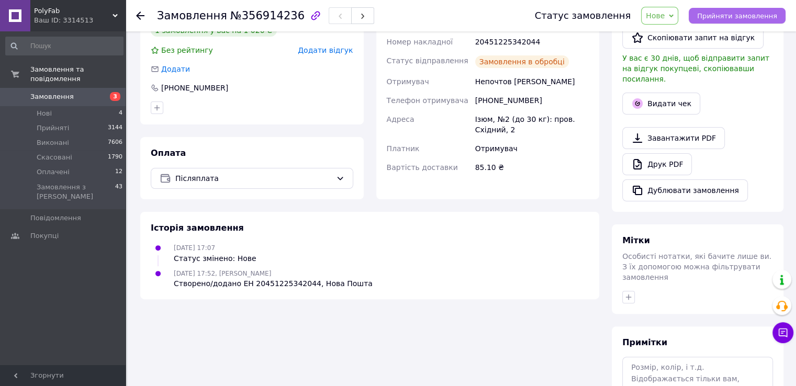
click at [736, 13] on span "Прийняти замовлення" at bounding box center [737, 16] width 80 height 8
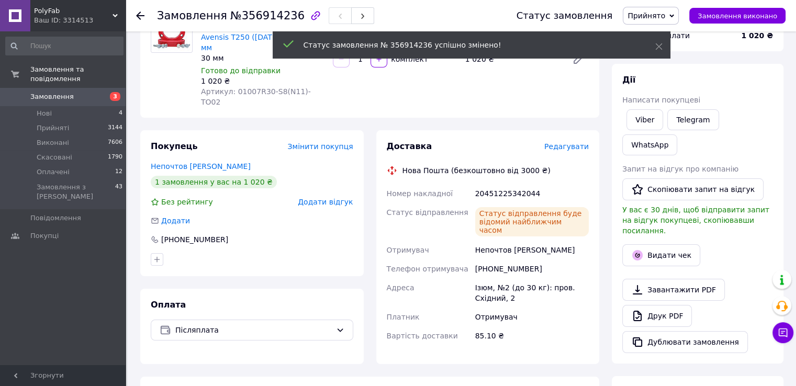
scroll to position [105, 0]
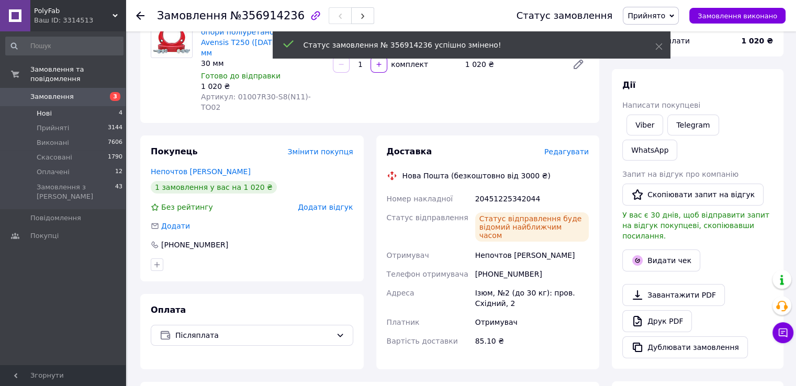
click at [39, 109] on span "Нові" at bounding box center [44, 113] width 15 height 9
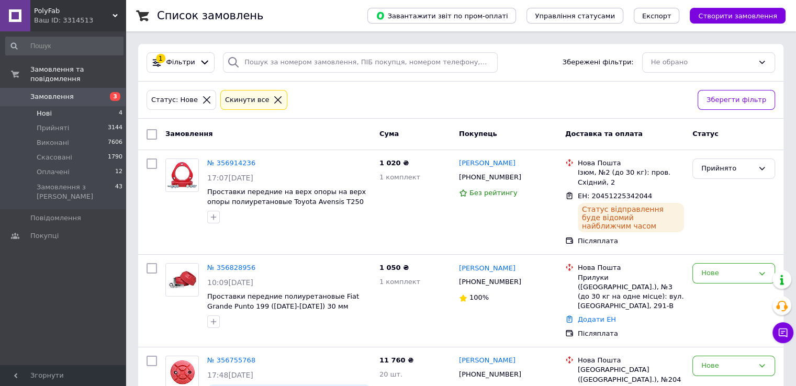
drag, startPoint x: 32, startPoint y: 110, endPoint x: 38, endPoint y: 102, distance: 10.2
click at [32, 109] on li "Нові 4" at bounding box center [64, 113] width 129 height 15
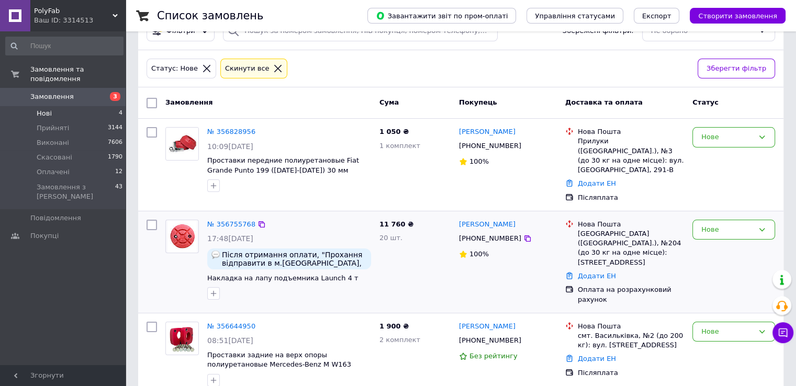
scroll to position [54, 0]
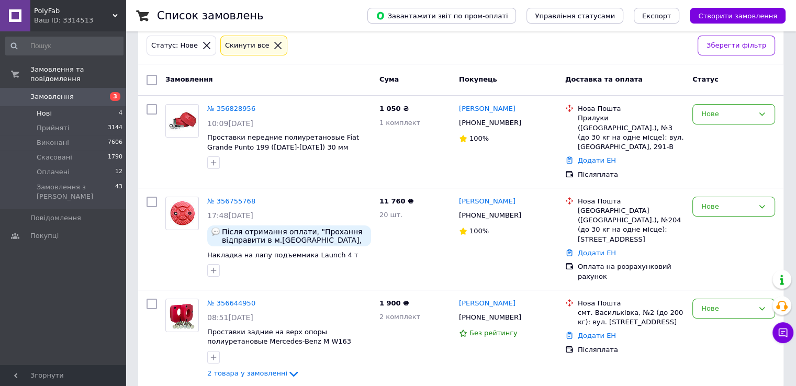
click at [45, 109] on span "Нові" at bounding box center [44, 113] width 15 height 9
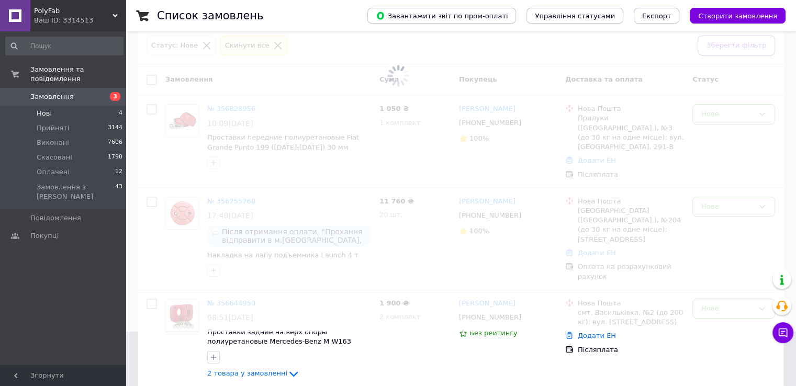
scroll to position [0, 0]
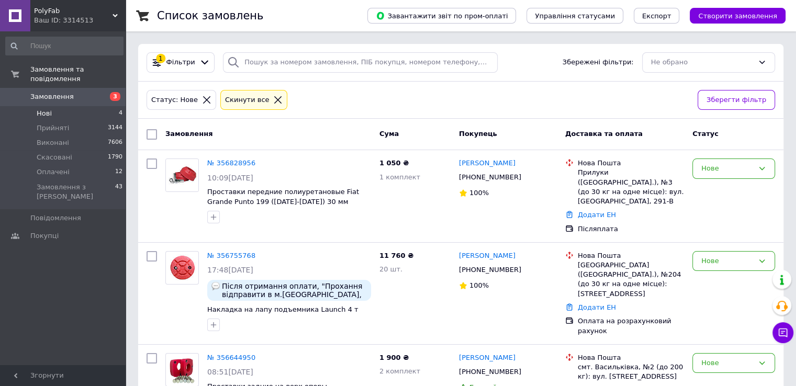
click at [46, 109] on span "Нові" at bounding box center [44, 113] width 15 height 9
click at [44, 109] on span "Нові" at bounding box center [44, 113] width 15 height 9
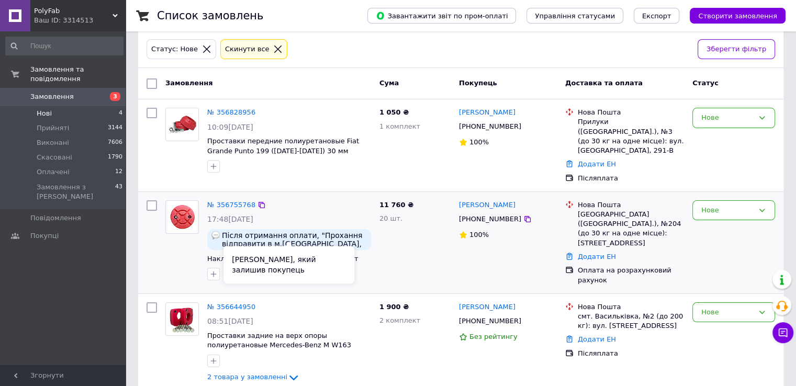
scroll to position [54, 0]
